Goal: Transaction & Acquisition: Download file/media

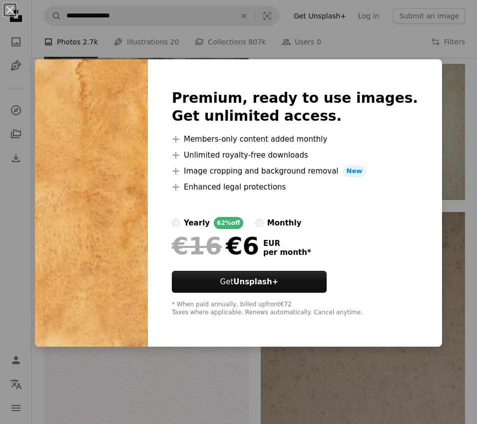
scroll to position [0, 86]
click at [234, 398] on div "An X shape Premium, ready to use images. Get unlimited access. A plus sign Memb…" at bounding box center [238, 212] width 477 height 424
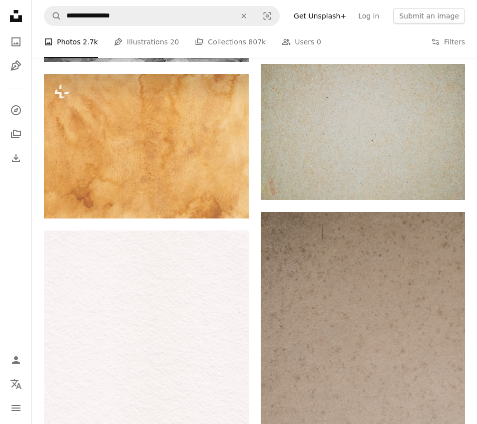
click at [223, 200] on button "A lock Download" at bounding box center [211, 201] width 56 height 16
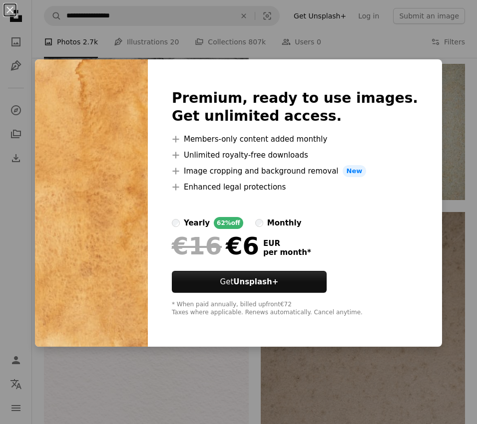
click at [231, 399] on div "An X shape Premium, ready to use images. Get unlimited access. A plus sign Memb…" at bounding box center [238, 212] width 477 height 424
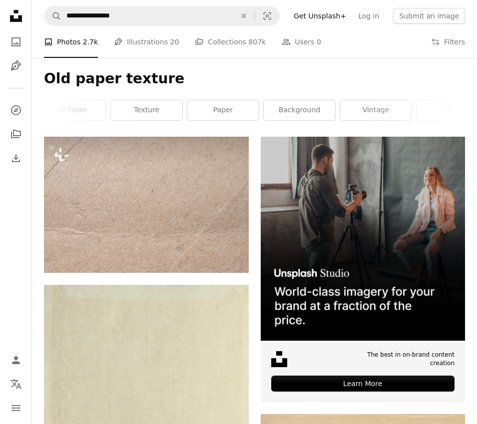
click at [16, 9] on icon "Unsplash logo Unsplash Home" at bounding box center [16, 16] width 20 height 20
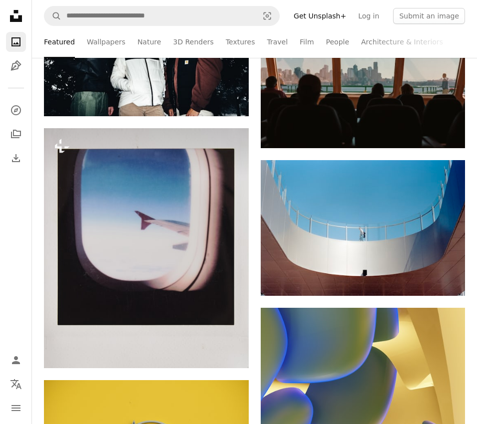
scroll to position [4943, 0]
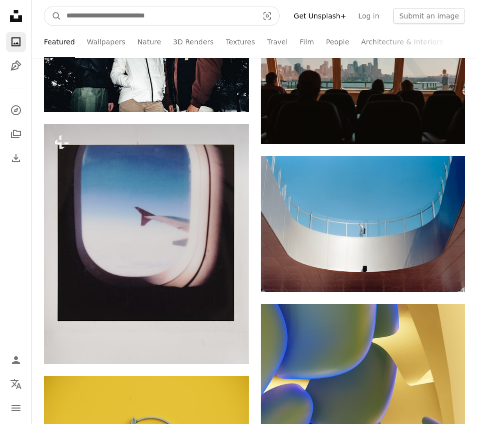
click at [175, 19] on input "Find visuals sitewide" at bounding box center [158, 15] width 194 height 19
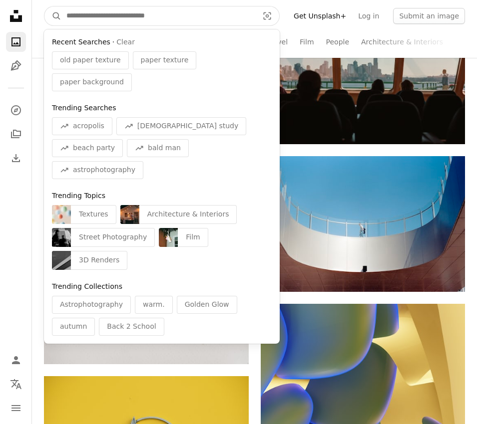
scroll to position [4943, 0]
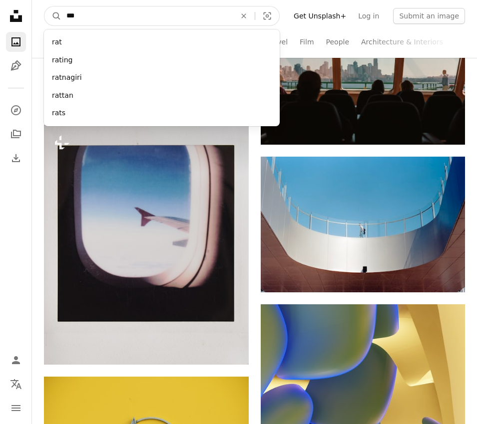
type input "***"
click at [53, 15] on button "A magnifying glass" at bounding box center [52, 15] width 17 height 19
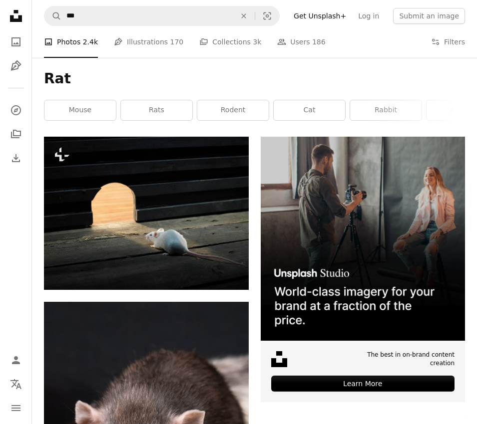
click at [167, 109] on link "rats" at bounding box center [156, 110] width 71 height 20
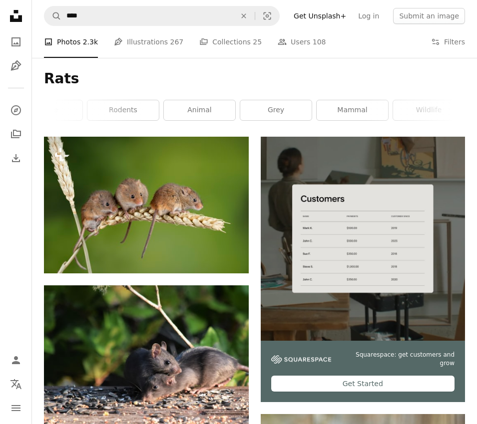
scroll to position [0, 263]
click at [414, 116] on link "wildlife" at bounding box center [428, 110] width 71 height 20
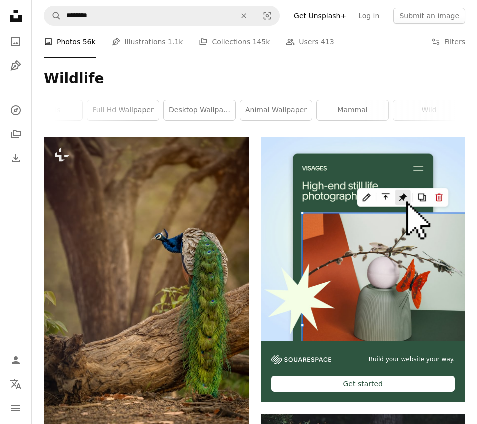
click at [251, 17] on icon "An X shape" at bounding box center [244, 16] width 22 height 8
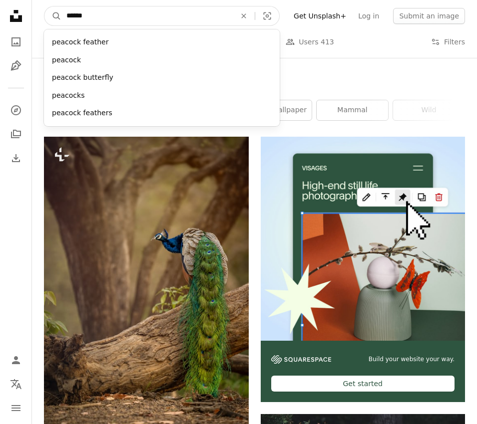
type input "*******"
click at [53, 16] on button "A magnifying glass" at bounding box center [52, 15] width 17 height 19
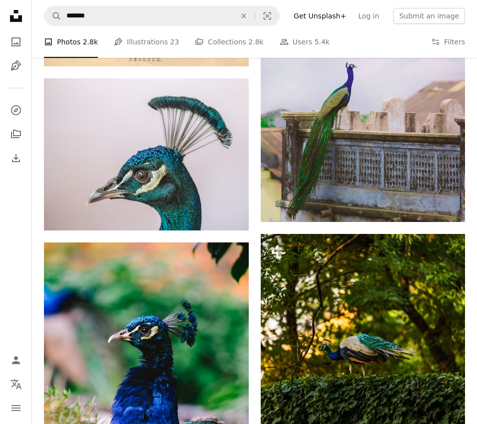
scroll to position [2072, 0]
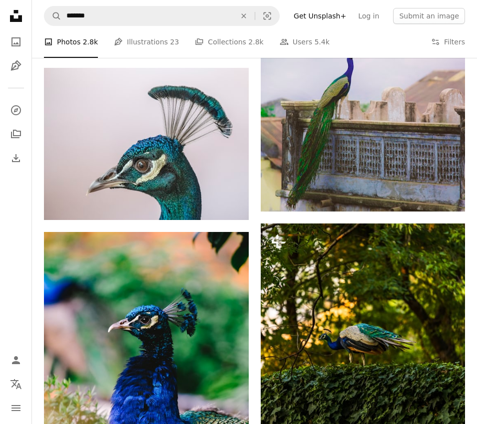
click at [232, 206] on icon "Arrow pointing down" at bounding box center [229, 202] width 8 height 12
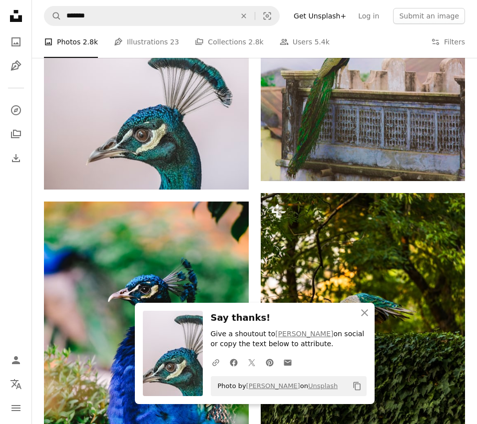
click at [306, 325] on h3 "Say thanks!" at bounding box center [289, 318] width 156 height 14
click at [183, 367] on img at bounding box center [173, 353] width 60 height 85
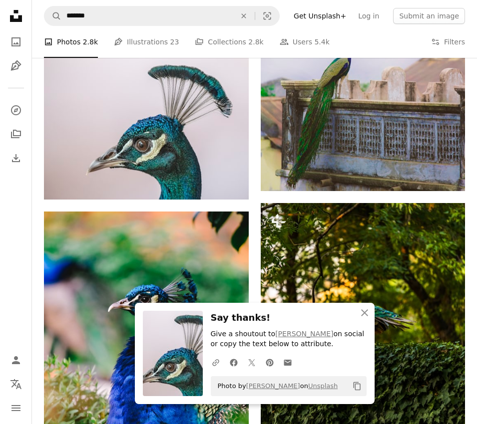
scroll to position [2092, 0]
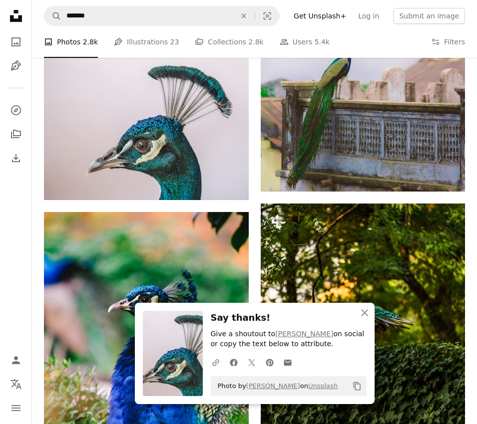
click at [364, 349] on p "Give a shoutout to [PERSON_NAME] on social or copy the text below to attribute." at bounding box center [289, 339] width 156 height 20
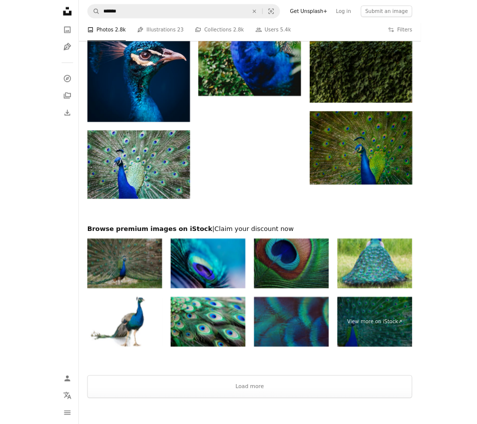
scroll to position [1265, 0]
